Goal: Task Accomplishment & Management: Complete application form

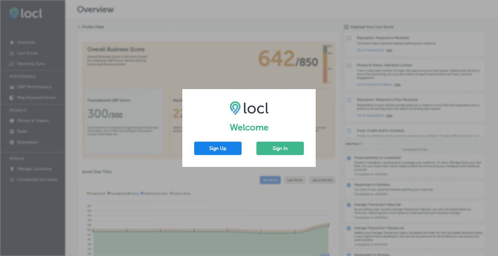
click at [214, 145] on button "Sign Up" at bounding box center [217, 148] width 47 height 13
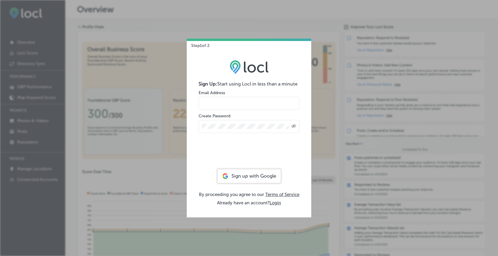
click at [229, 104] on input "email" at bounding box center [249, 103] width 101 height 13
click at [256, 104] on input "[EMAIL_ADDRESS][DOMAIN_NAME]" at bounding box center [249, 103] width 101 height 13
click at [295, 125] on icon "Created with Sketch." at bounding box center [294, 126] width 5 height 4
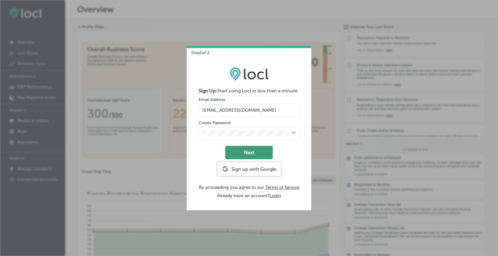
click at [246, 154] on button "Next" at bounding box center [248, 152] width 47 height 13
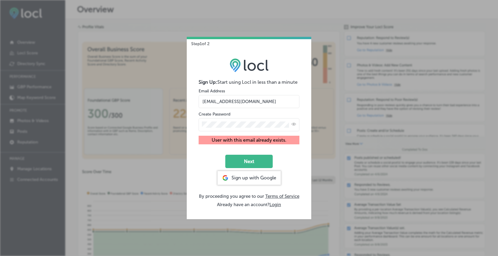
click at [256, 101] on input "[EMAIL_ADDRESS][DOMAIN_NAME]" at bounding box center [249, 101] width 101 height 13
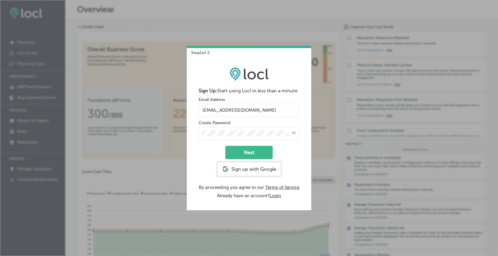
type input "[EMAIL_ADDRESS][DOMAIN_NAME]"
click at [225, 146] on button "Next" at bounding box center [248, 152] width 47 height 13
